Goal: Navigation & Orientation: Find specific page/section

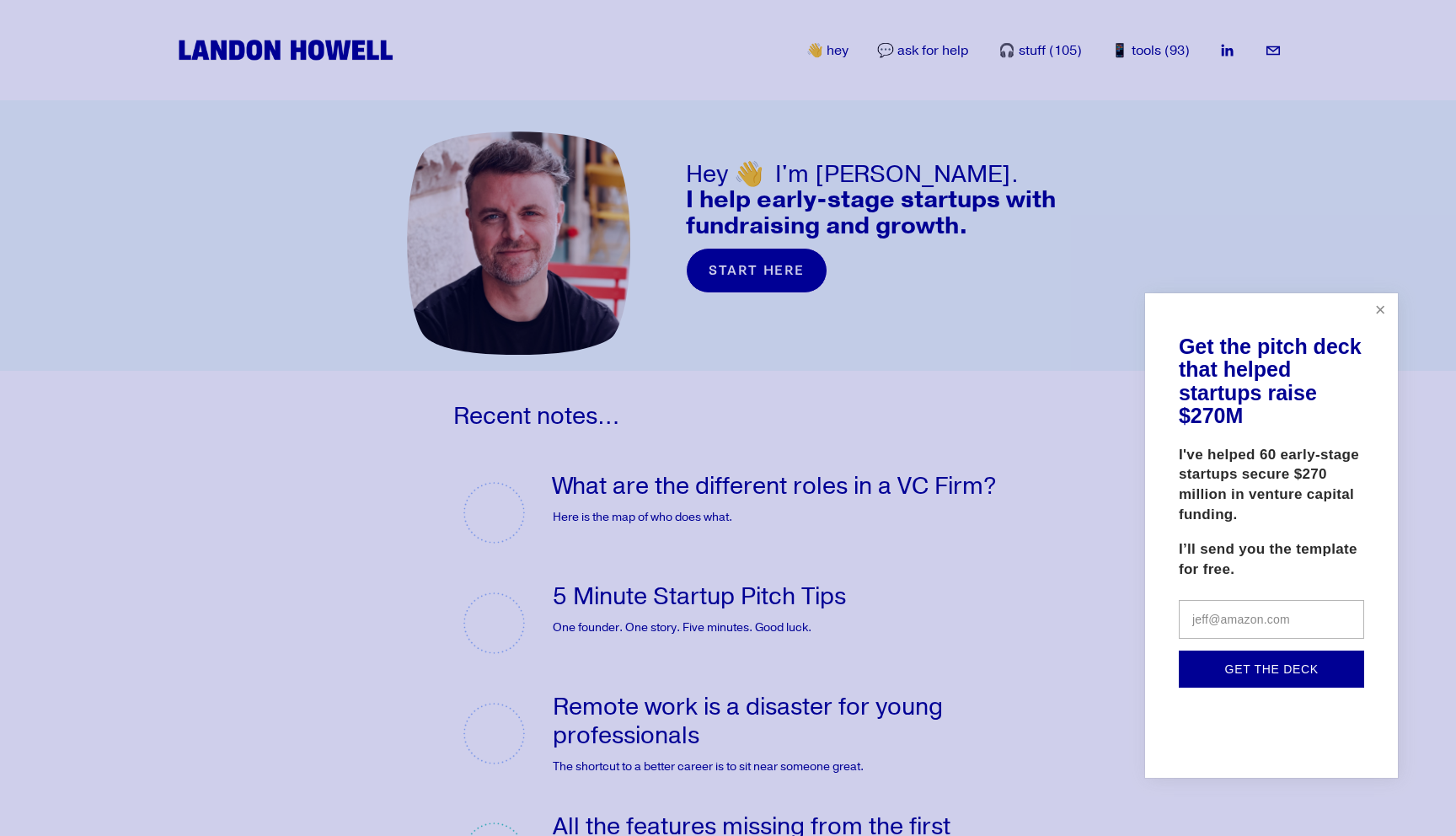
click at [1379, 311] on link "Close" at bounding box center [1381, 310] width 29 height 29
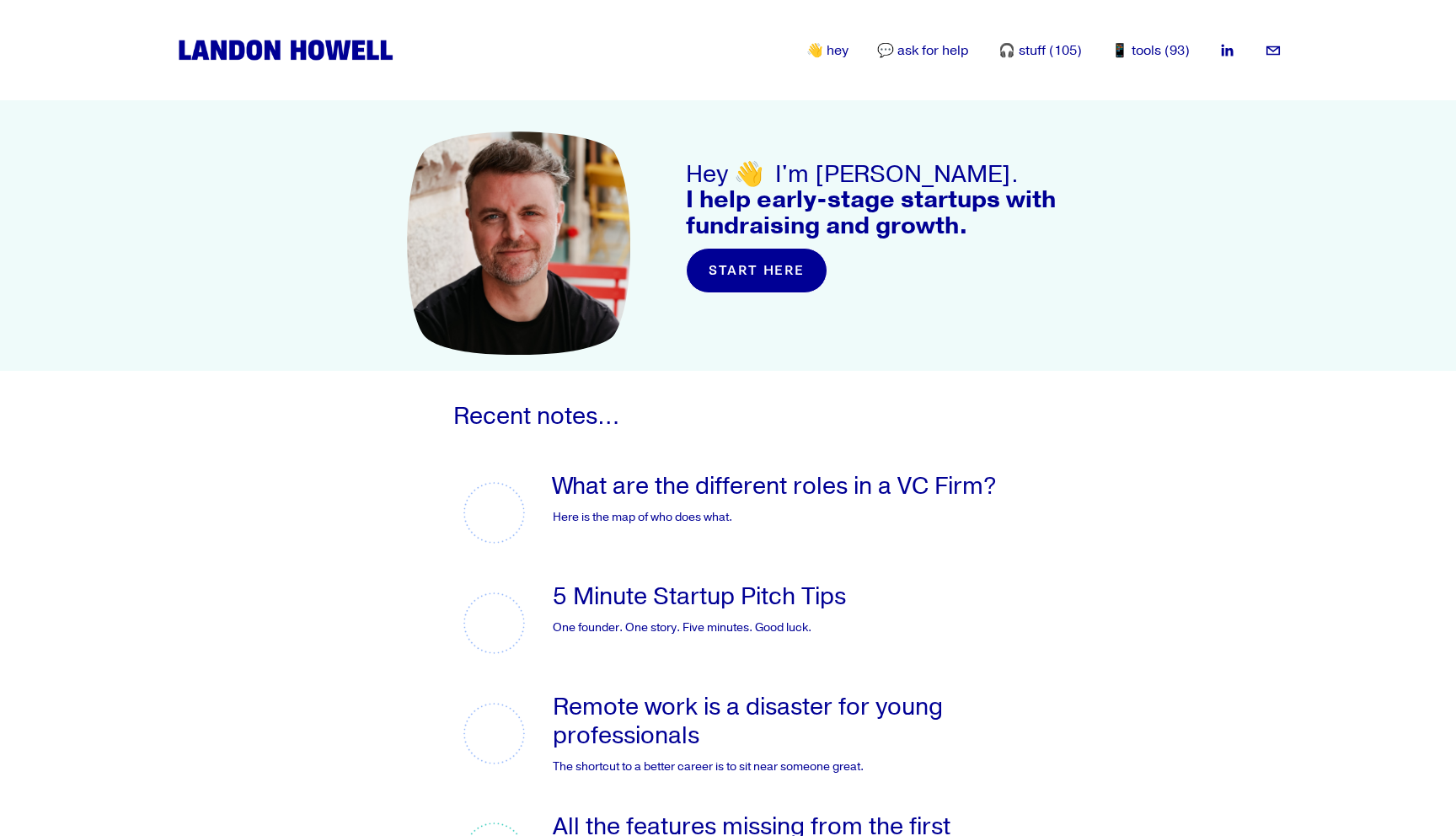
click at [1148, 52] on link "📱 tools (93)" at bounding box center [1150, 51] width 78 height 20
click at [1055, 50] on link "🎧 stuff (105)" at bounding box center [1039, 51] width 83 height 20
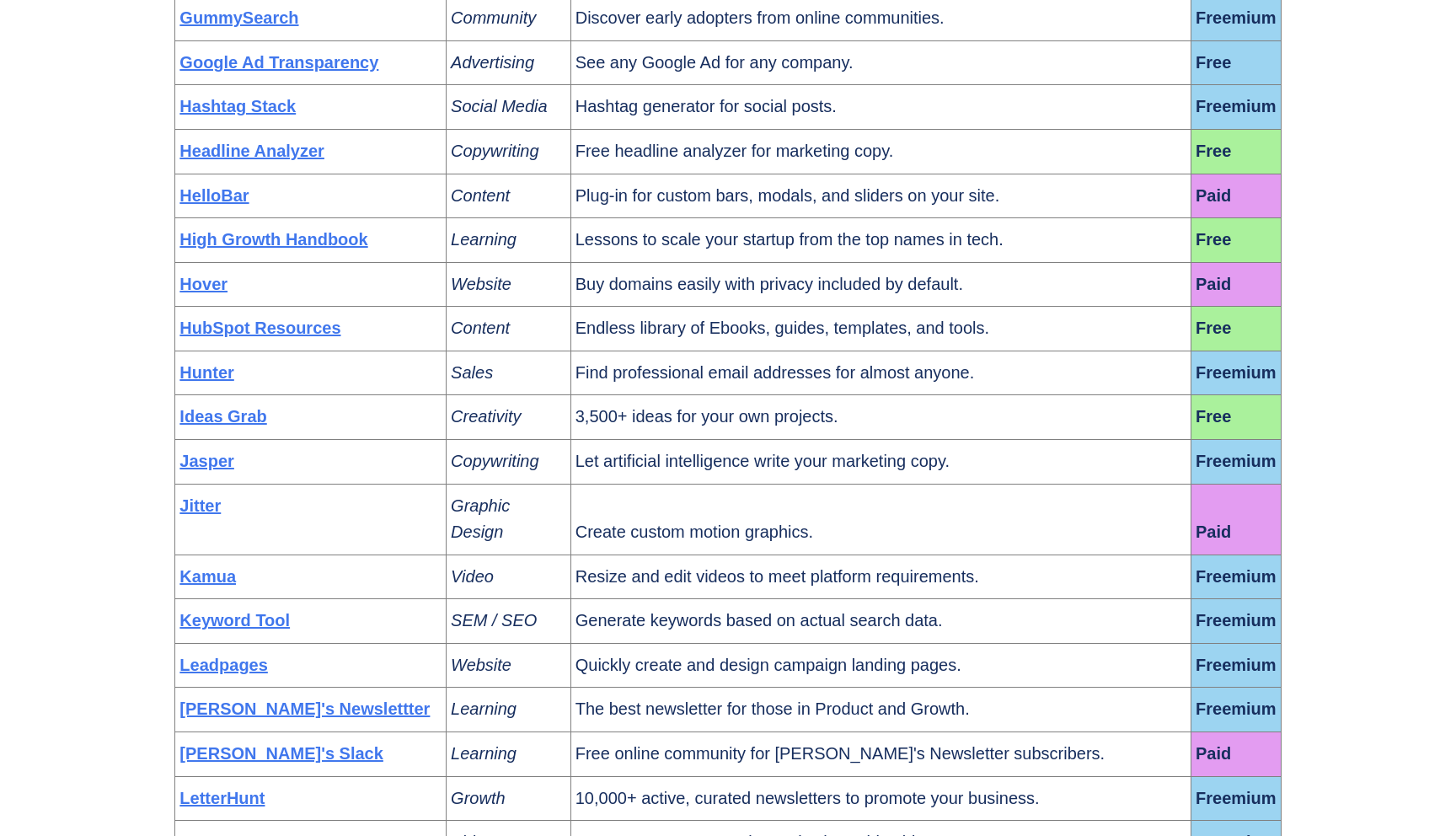
scroll to position [56, 0]
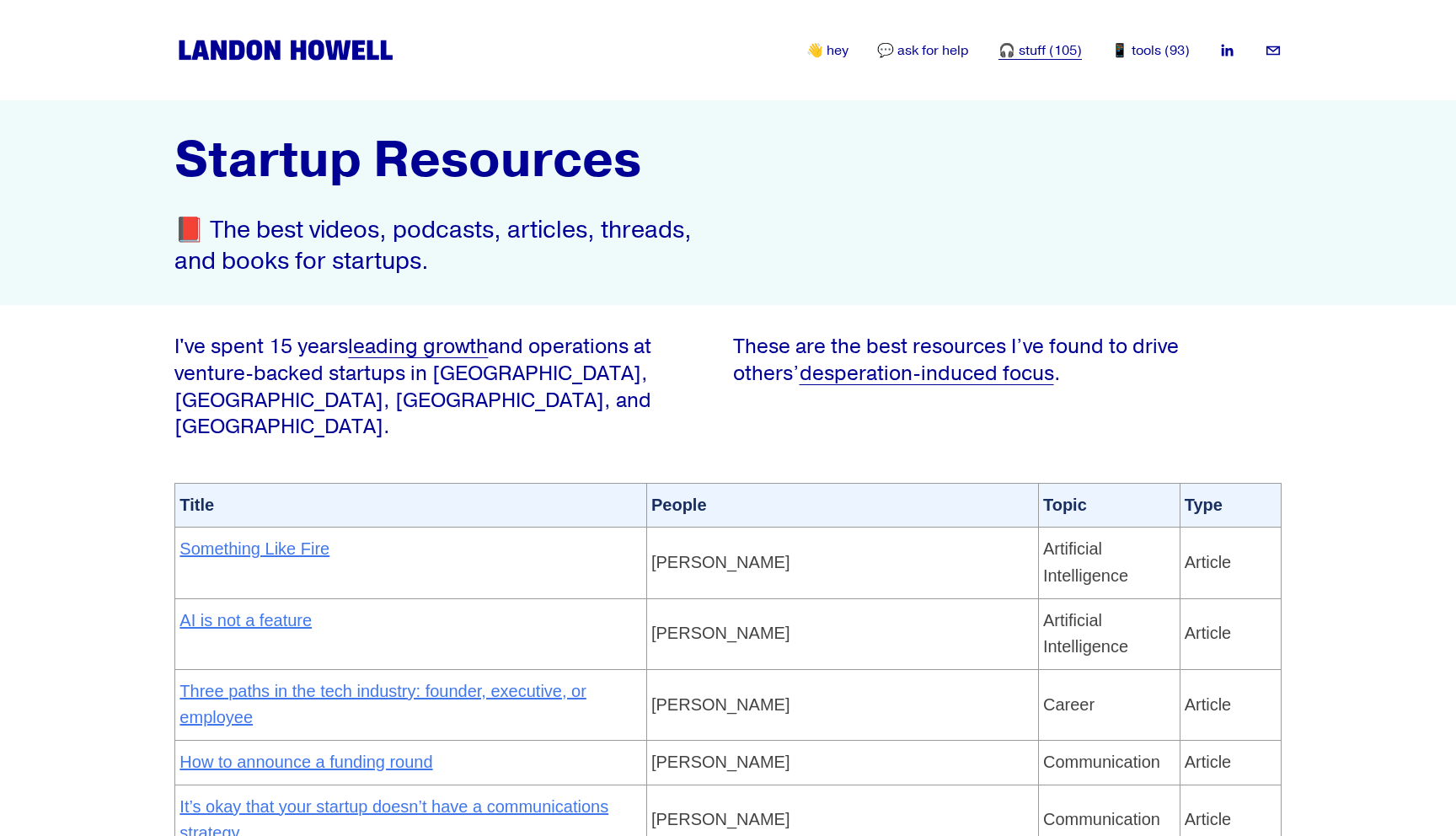
click at [925, 51] on link "💬 ask for help" at bounding box center [923, 51] width 92 height 20
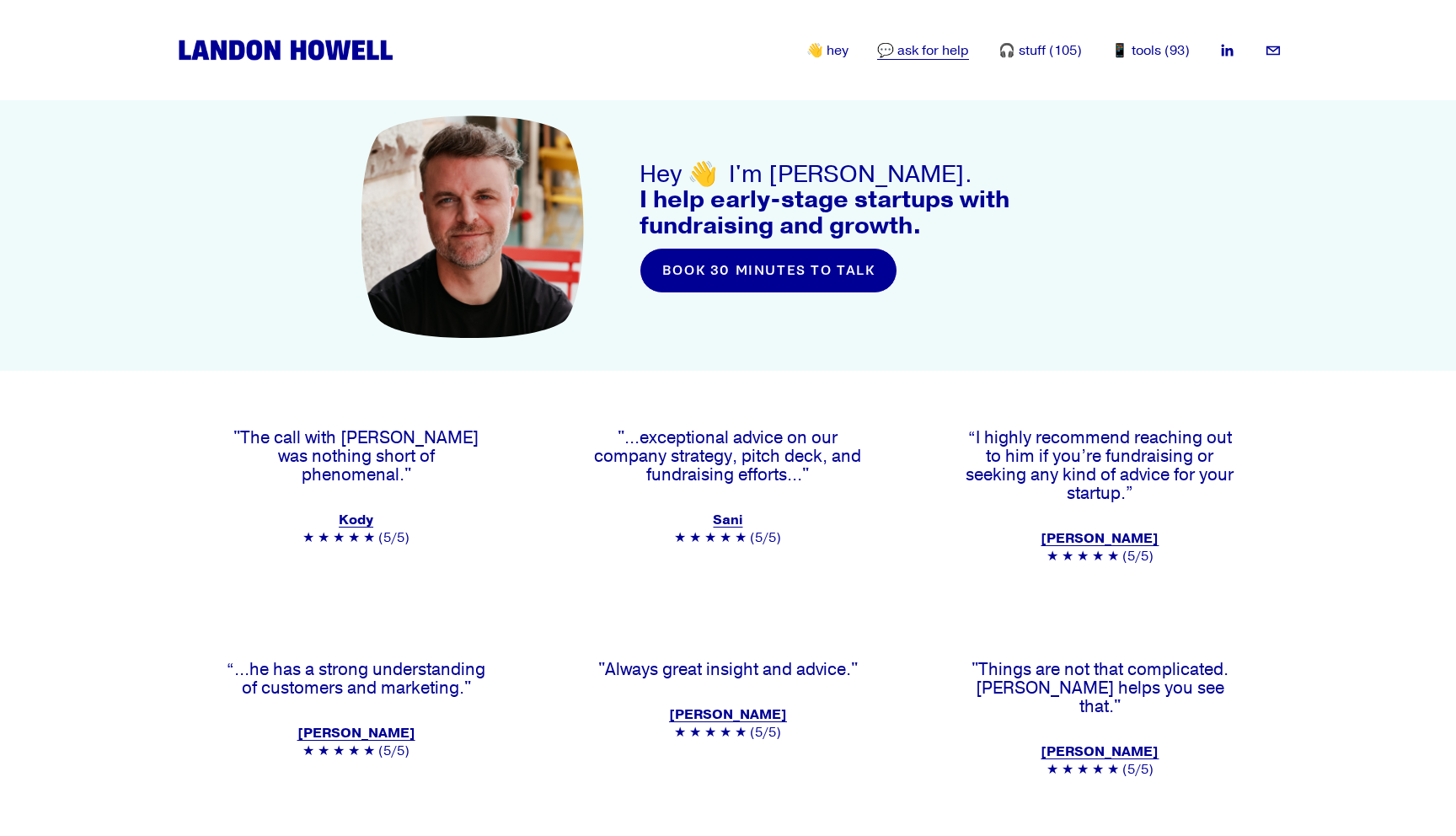
click at [348, 52] on img at bounding box center [285, 50] width 222 height 28
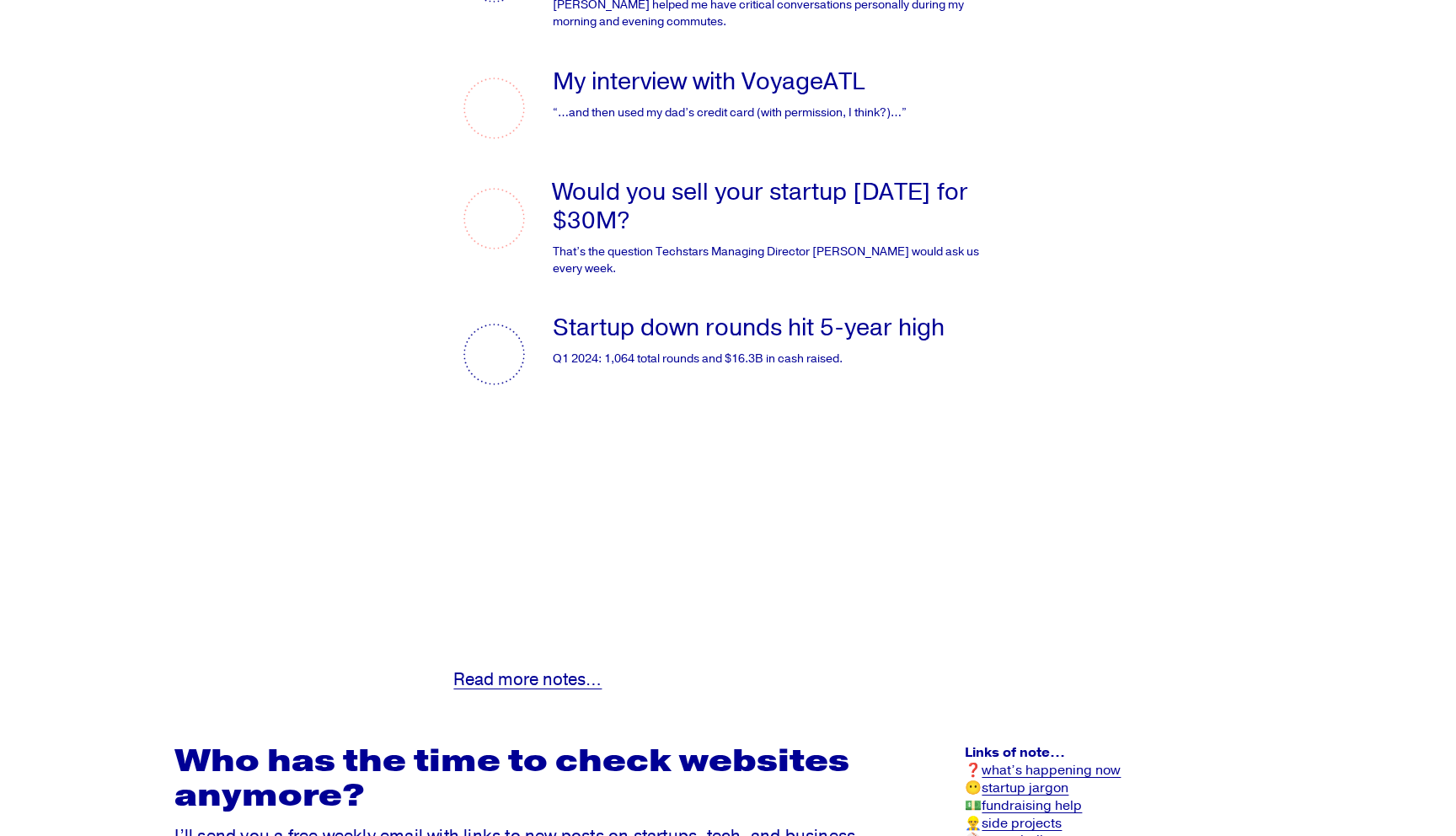
scroll to position [3981, 0]
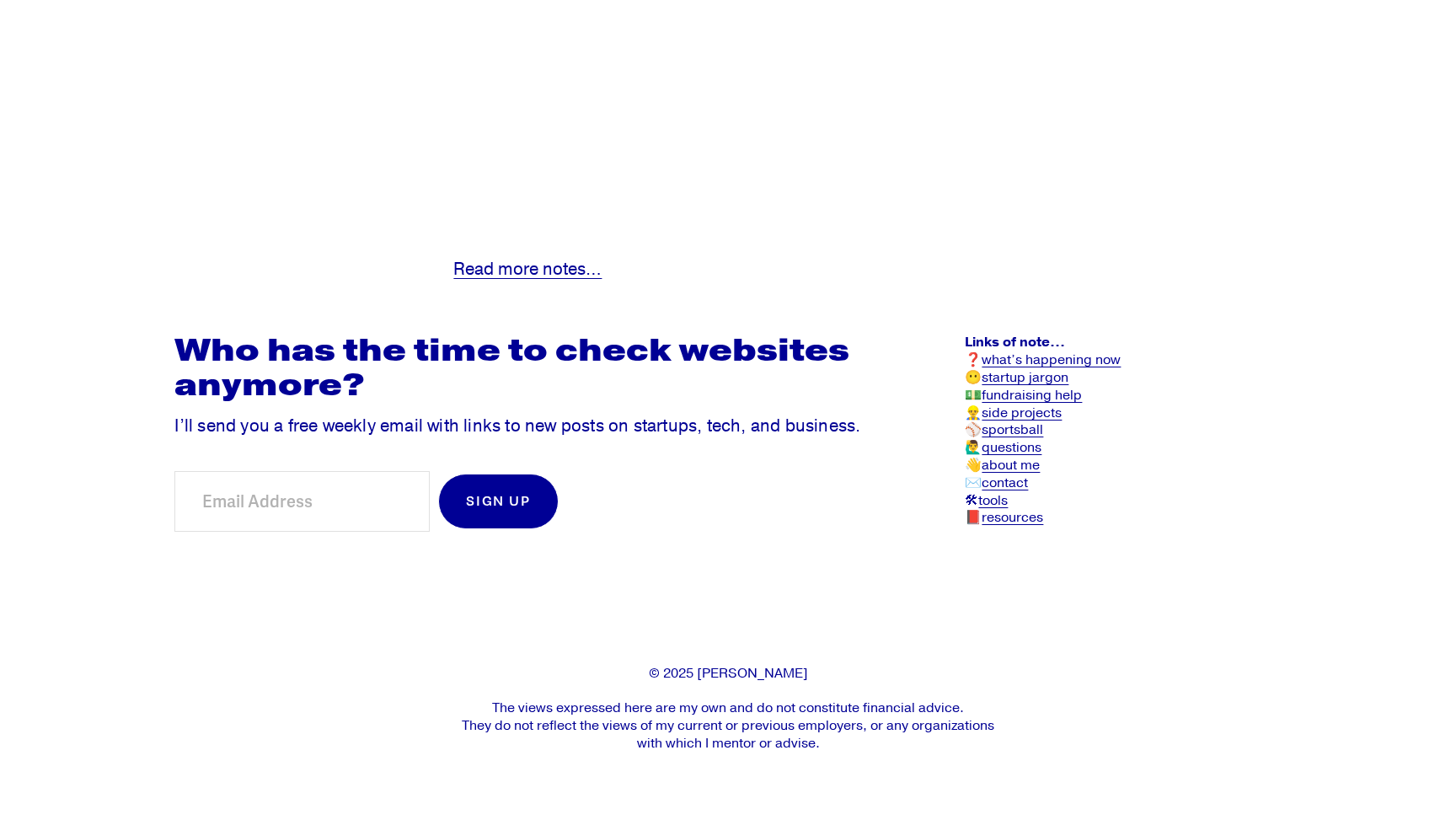
click at [1007, 522] on link "resources" at bounding box center [1012, 518] width 61 height 17
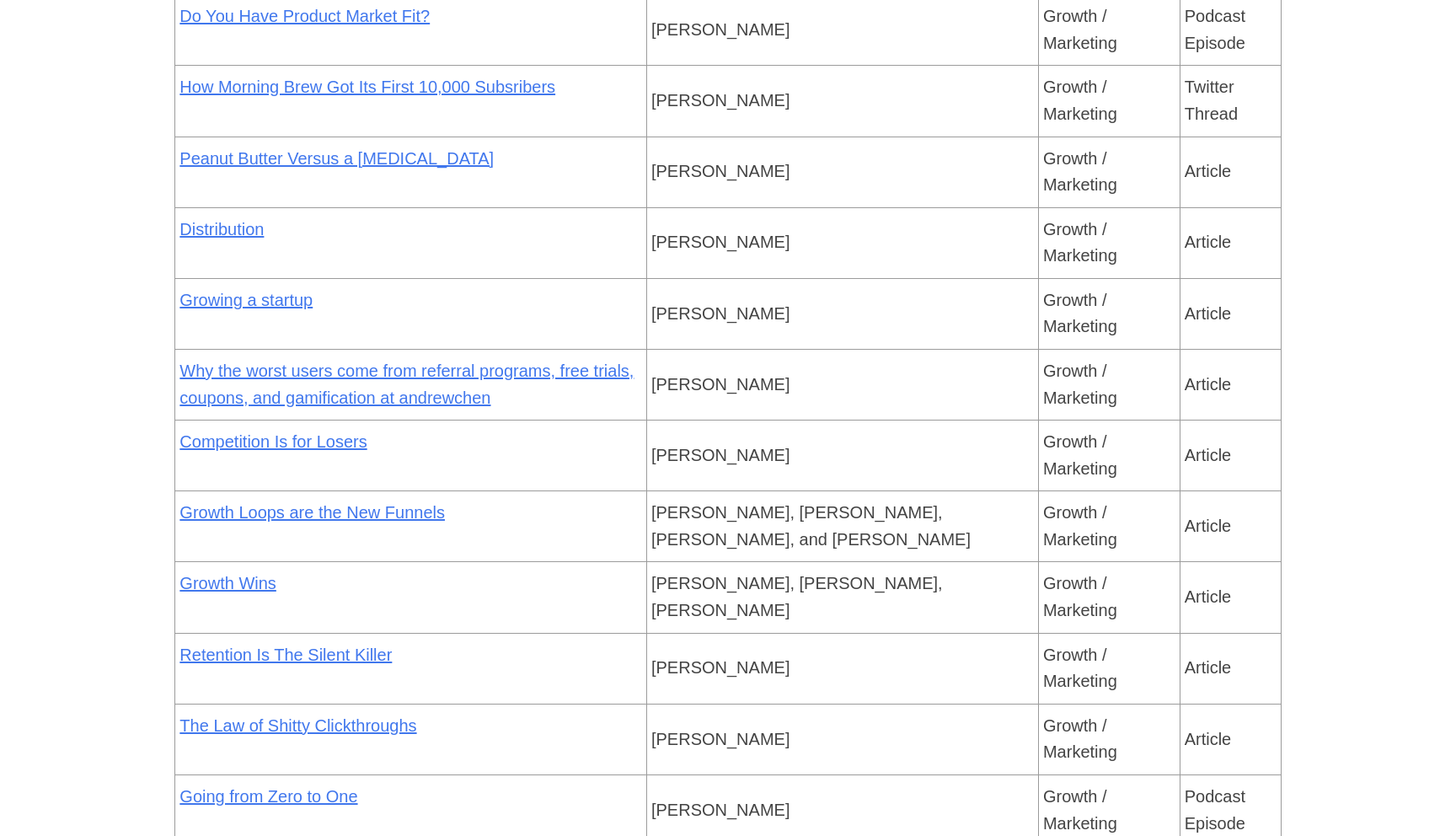
scroll to position [6119, 0]
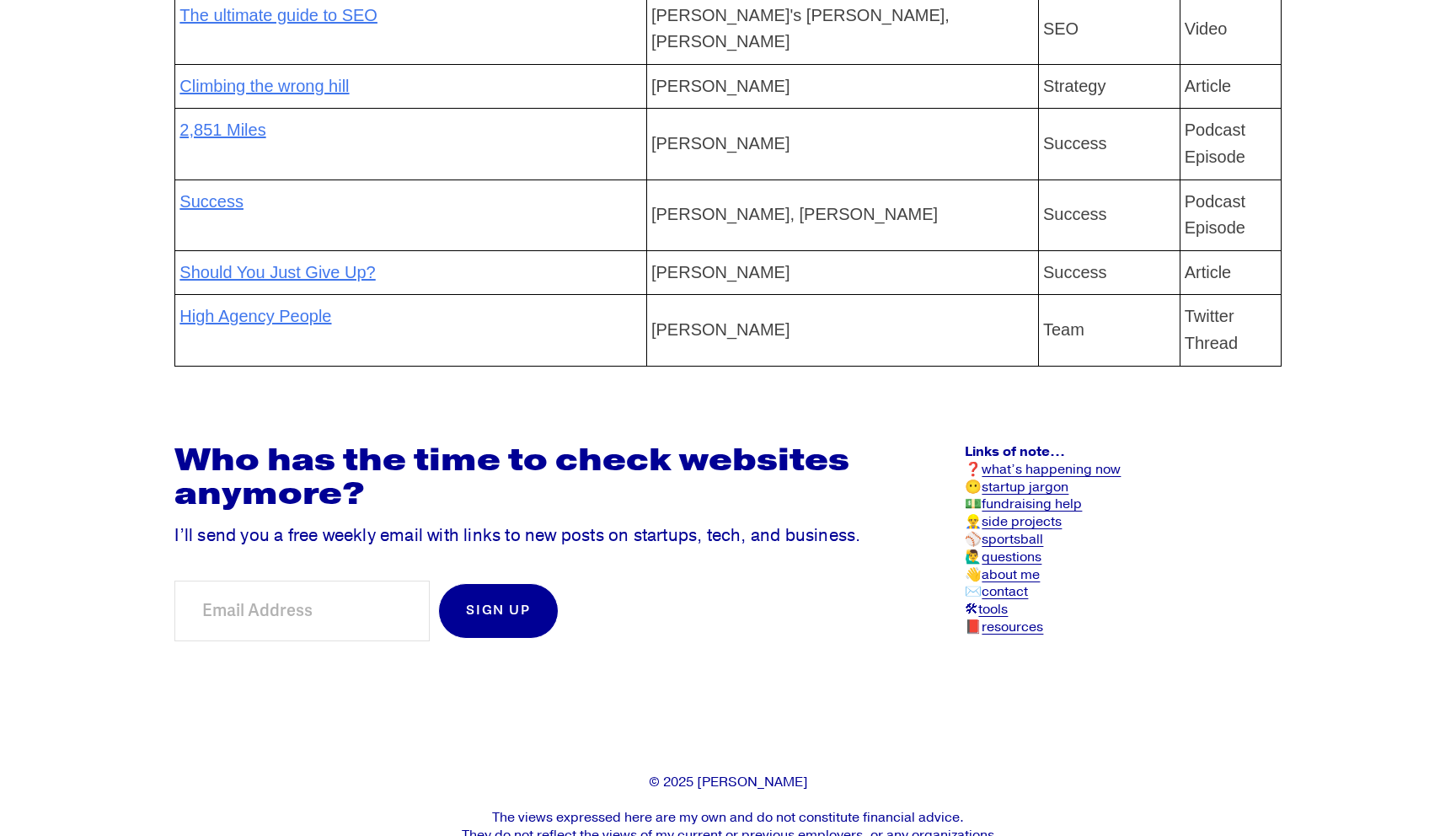
click at [1020, 619] on link "resources" at bounding box center [1012, 627] width 61 height 17
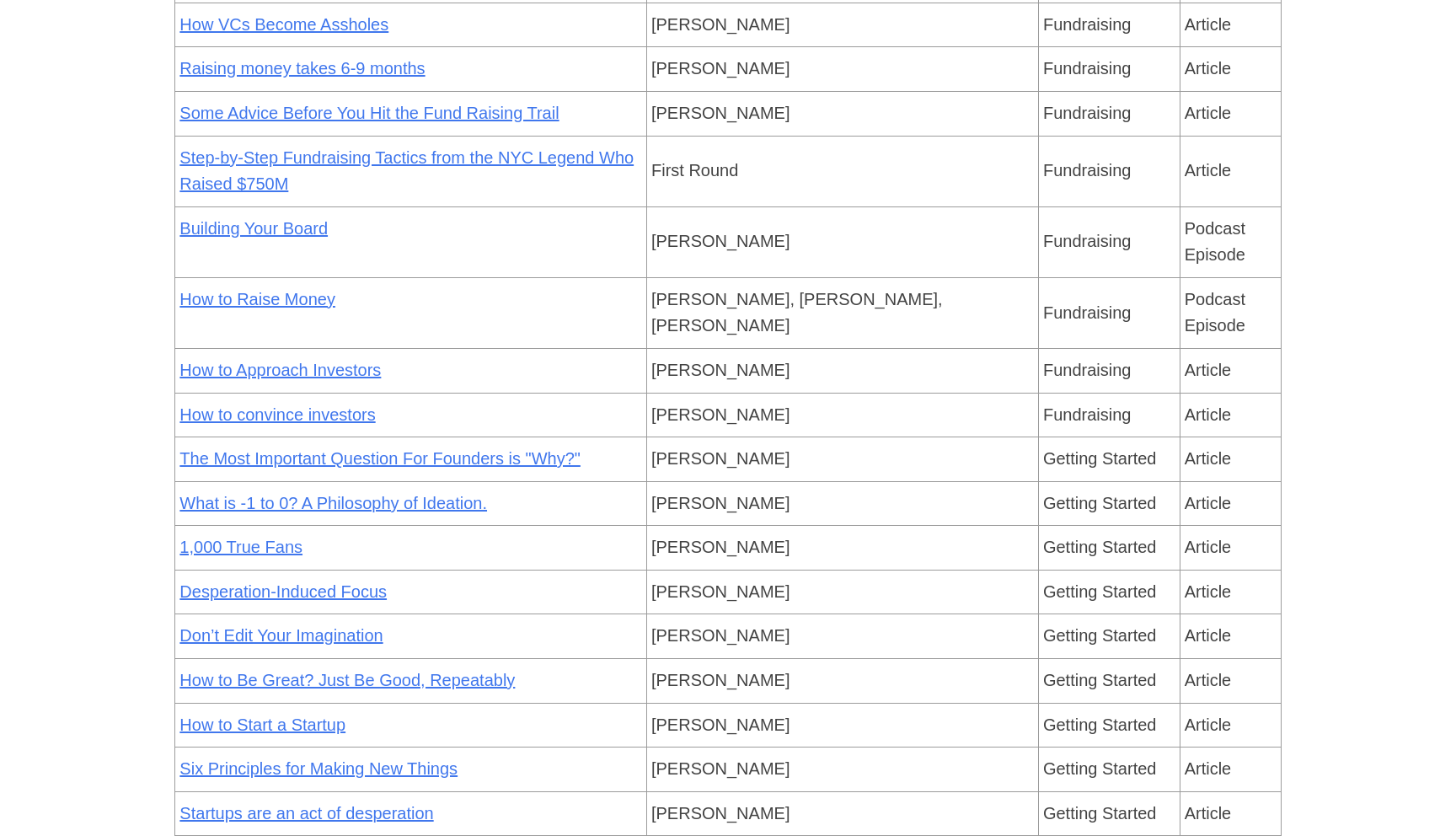
scroll to position [1660, 0]
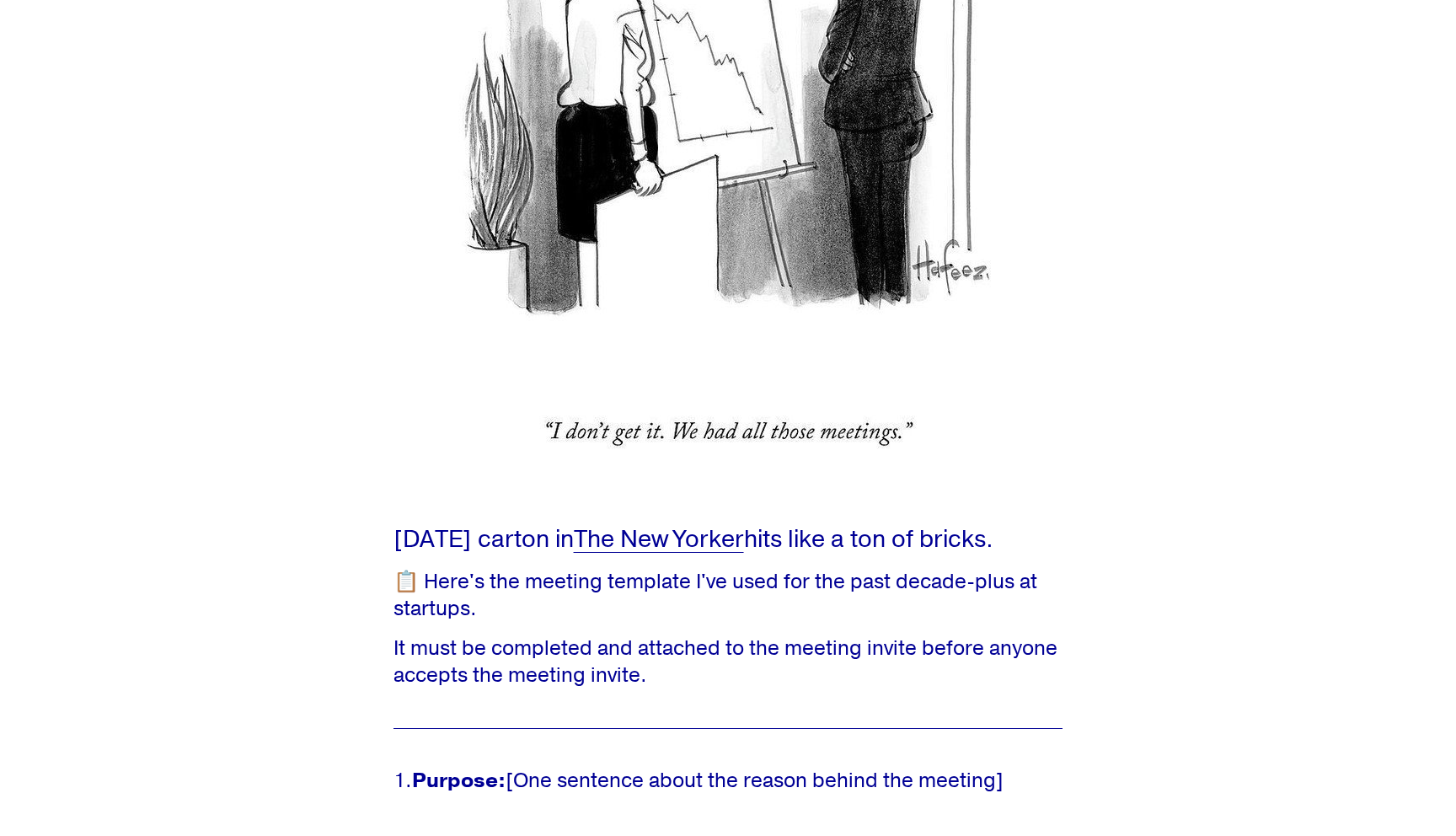
scroll to position [354, 0]
